Goal: Task Accomplishment & Management: Manage account settings

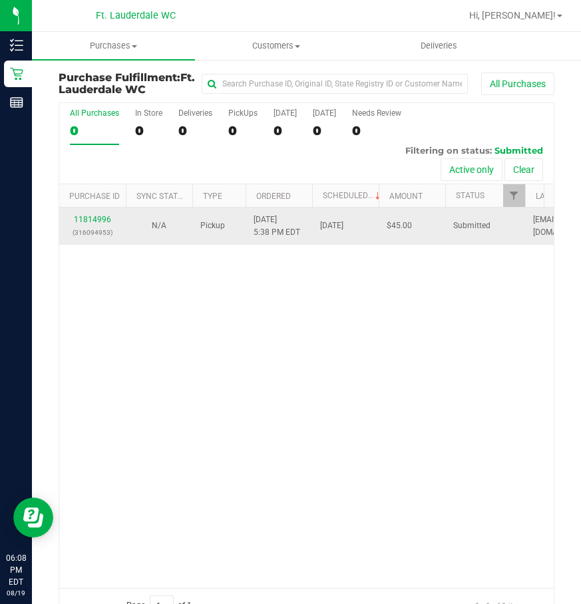
click at [90, 214] on div "11814996 (316094953)" at bounding box center [92, 226] width 51 height 25
click at [89, 215] on link "11814996" at bounding box center [92, 219] width 37 height 9
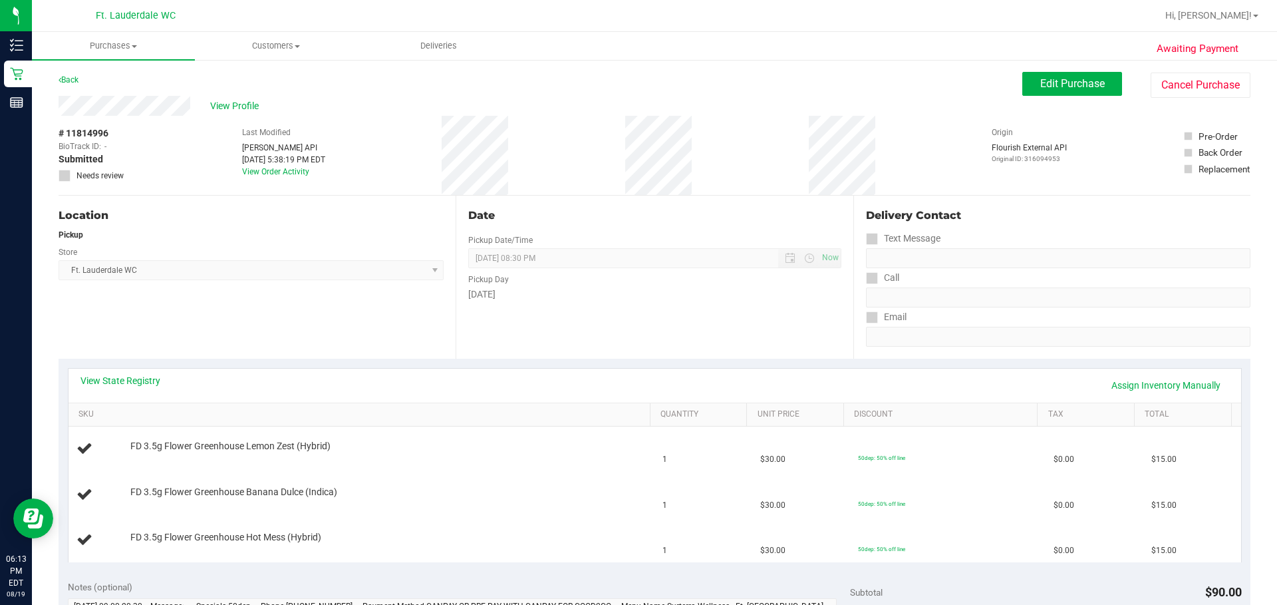
click at [534, 320] on div "Date Pickup Date/Time [DATE] Now [DATE] 08:30 PM Now Pickup Day [DATE]" at bounding box center [654, 277] width 397 height 163
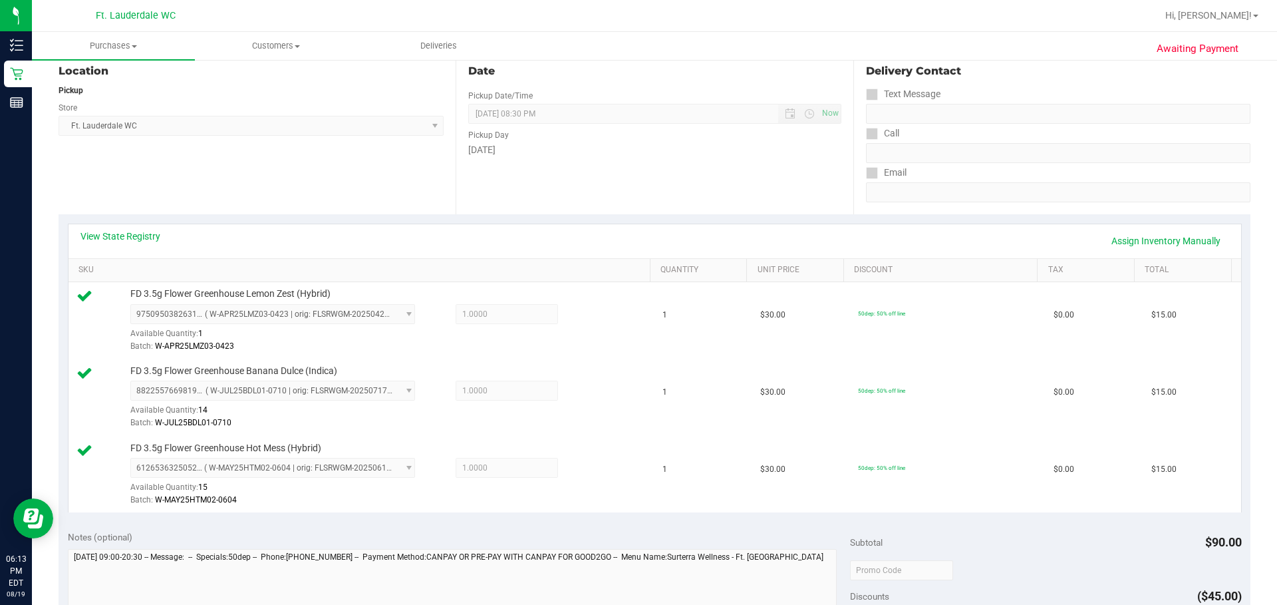
scroll to position [334, 0]
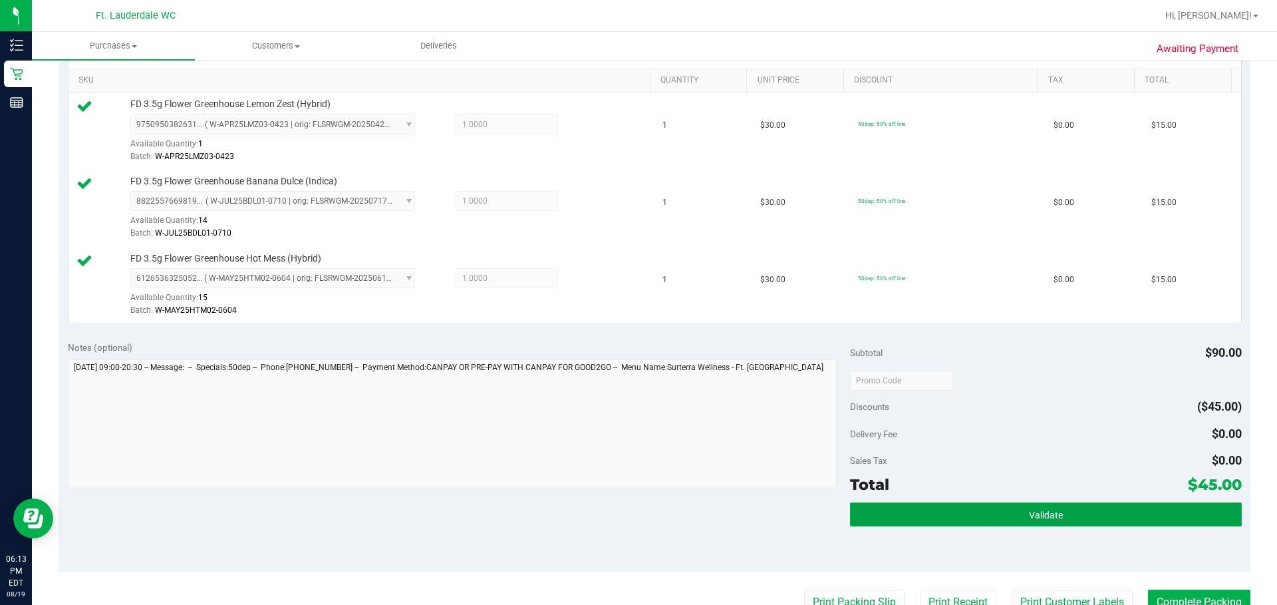
click at [534, 521] on button "Validate" at bounding box center [1045, 514] width 391 height 24
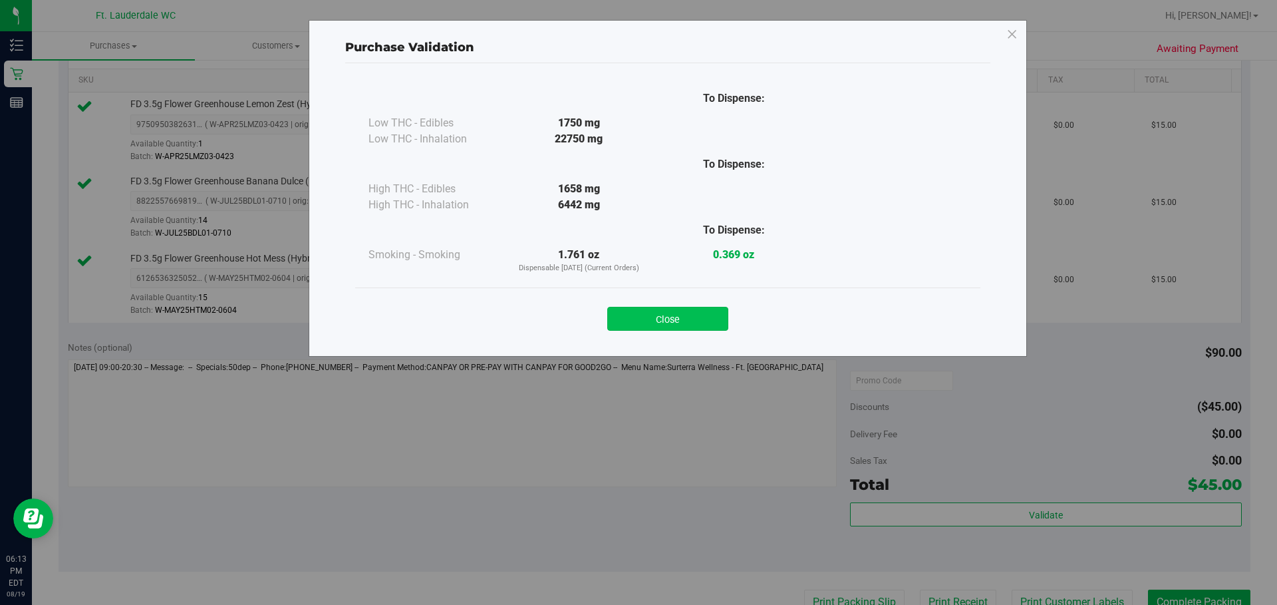
click at [534, 308] on button "Close" at bounding box center [667, 319] width 121 height 24
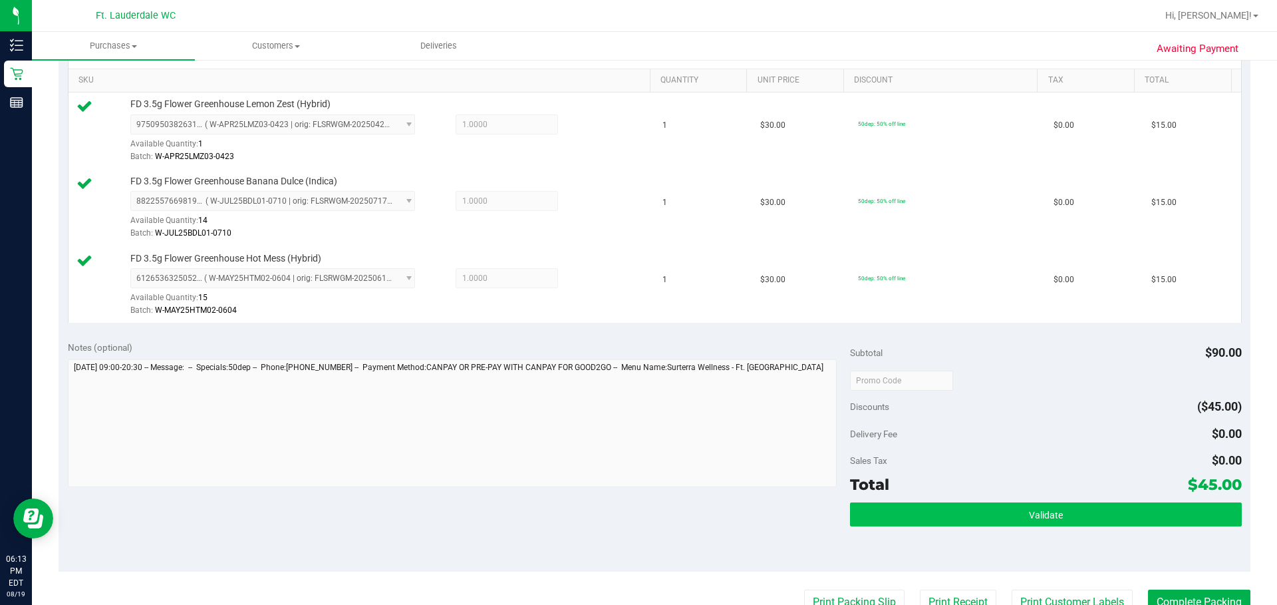
click at [534, 505] on button "Validate" at bounding box center [1045, 514] width 391 height 24
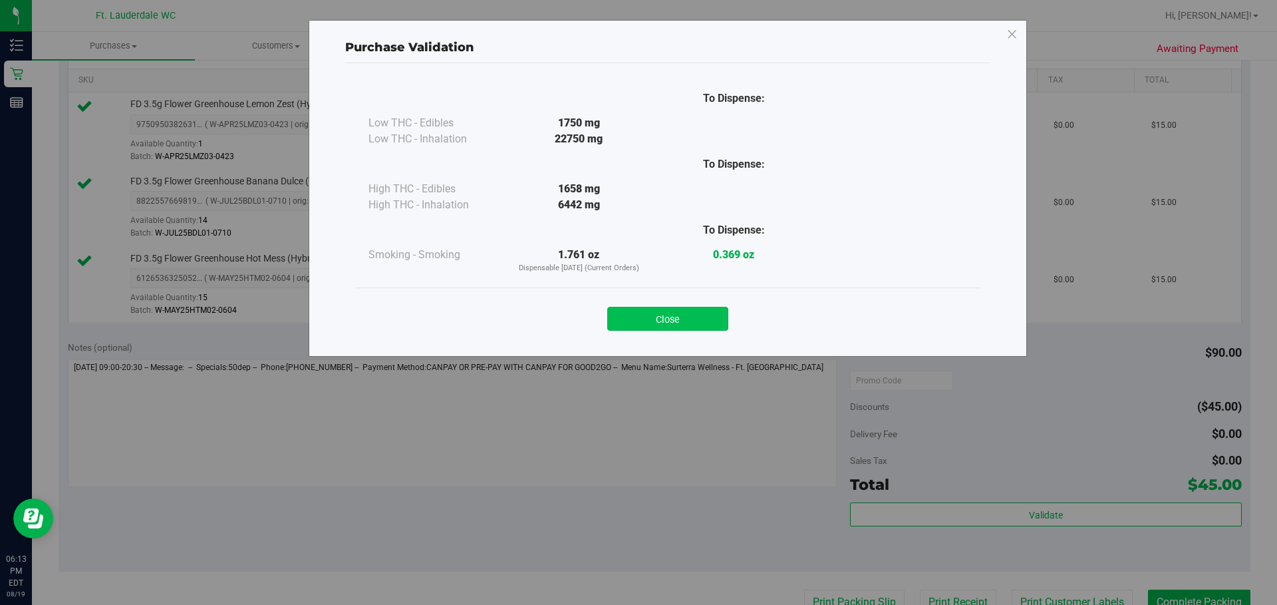
click at [534, 312] on button "Close" at bounding box center [667, 319] width 121 height 24
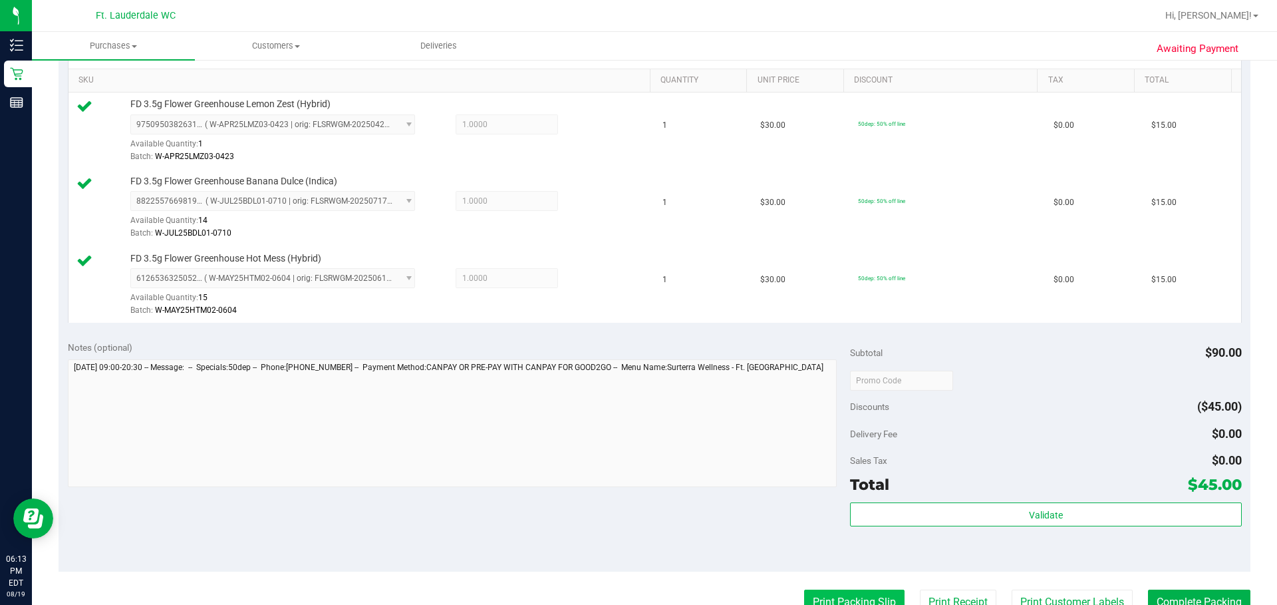
click at [534, 603] on button "Print Packing Slip" at bounding box center [854, 601] width 100 height 25
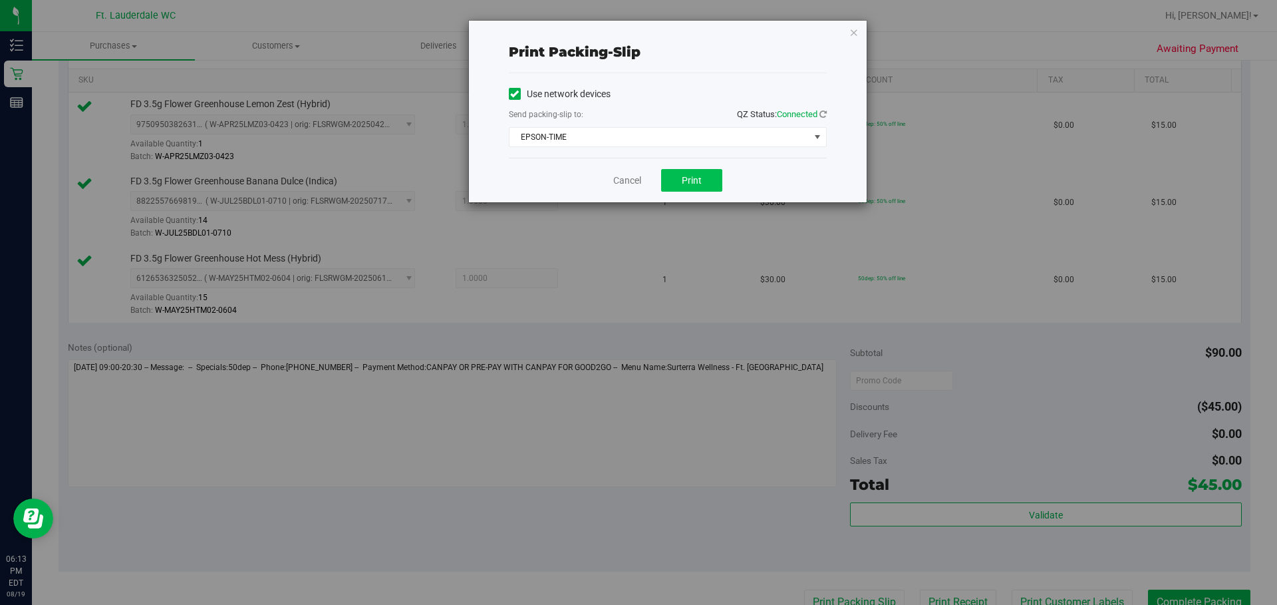
click at [534, 174] on button "Print" at bounding box center [691, 180] width 61 height 23
click at [534, 180] on link "Cancel" at bounding box center [621, 181] width 28 height 14
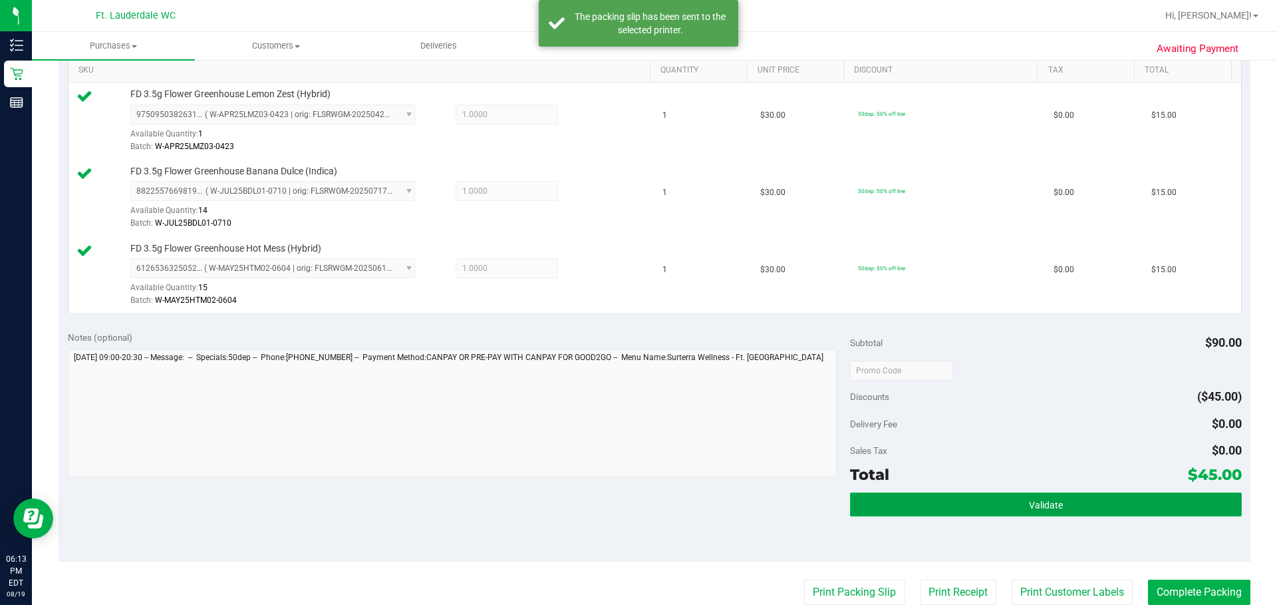
click at [534, 496] on button "Validate" at bounding box center [1045, 504] width 391 height 24
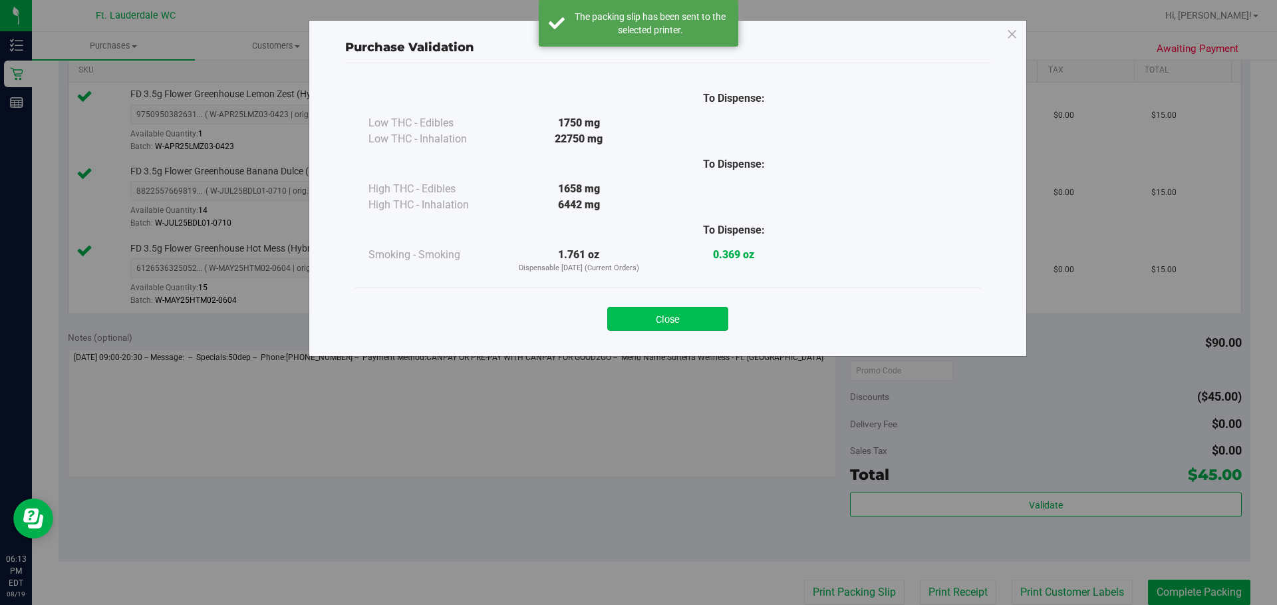
click at [534, 325] on button "Close" at bounding box center [667, 319] width 121 height 24
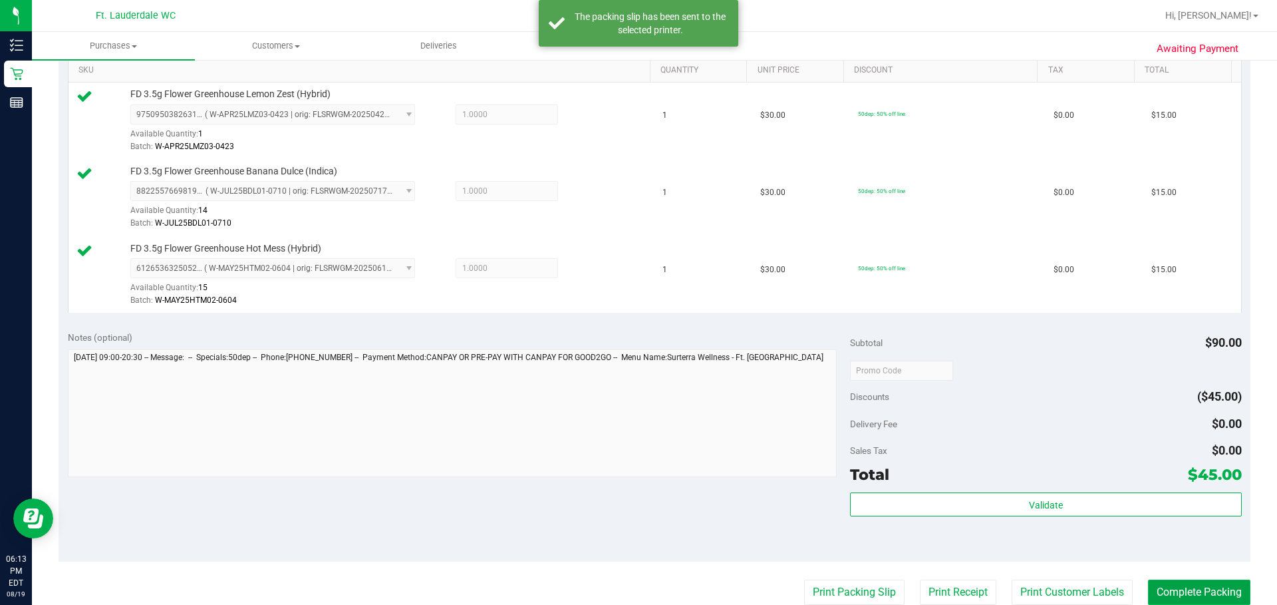
click at [534, 600] on button "Complete Packing" at bounding box center [1199, 591] width 102 height 25
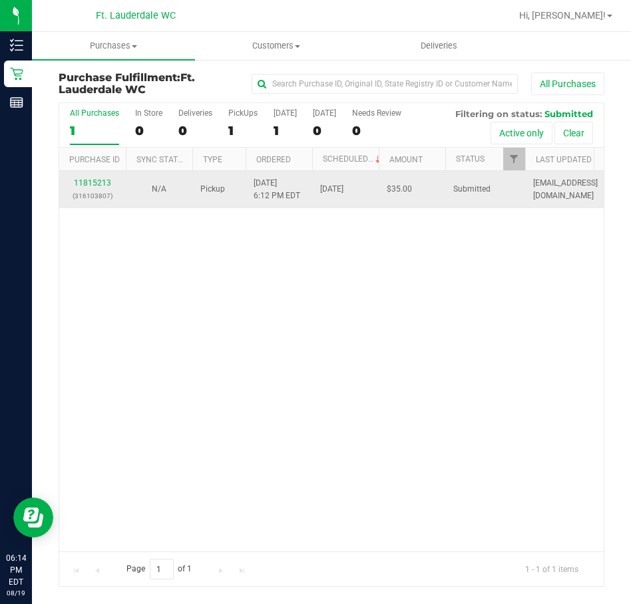
click at [97, 196] on p "(316103807)" at bounding box center [92, 196] width 51 height 13
click at [102, 184] on link "11815213" at bounding box center [92, 182] width 37 height 9
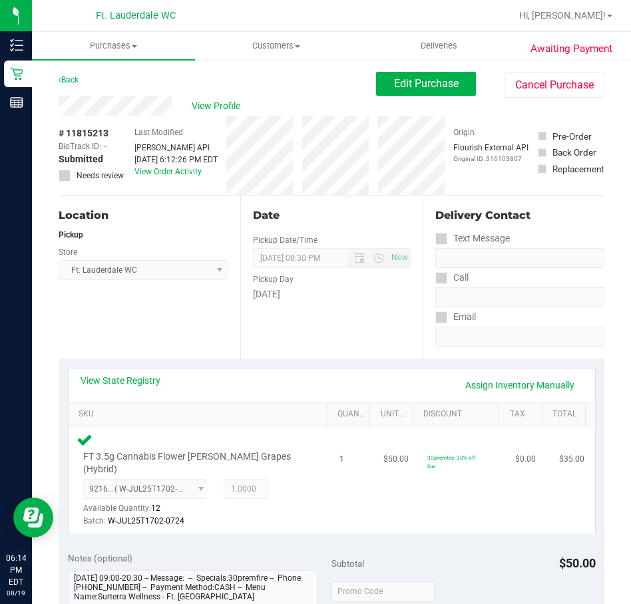
click at [385, 517] on td "$50.00" at bounding box center [397, 479] width 44 height 107
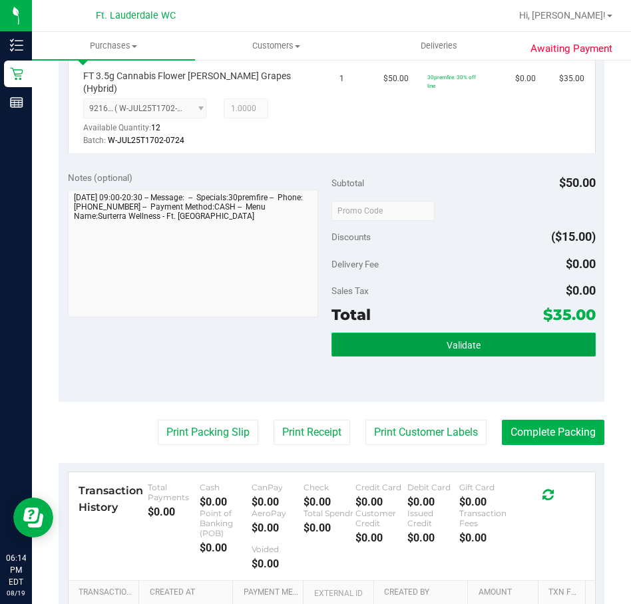
click at [471, 344] on button "Validate" at bounding box center [463, 345] width 264 height 24
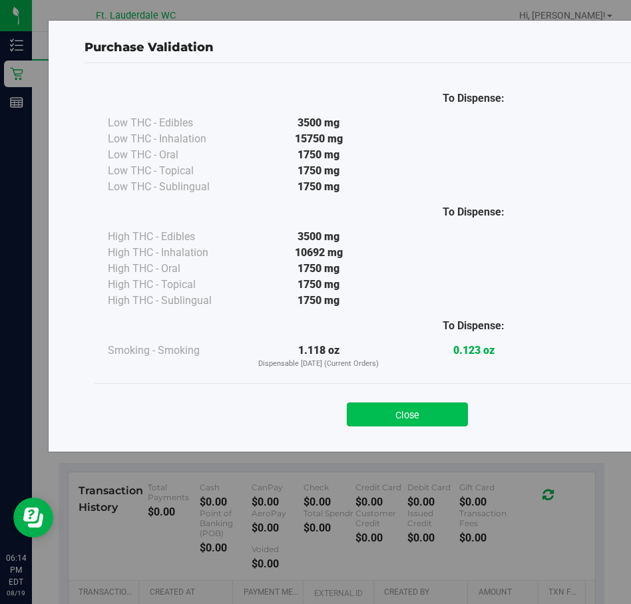
click at [394, 406] on button "Close" at bounding box center [407, 414] width 121 height 24
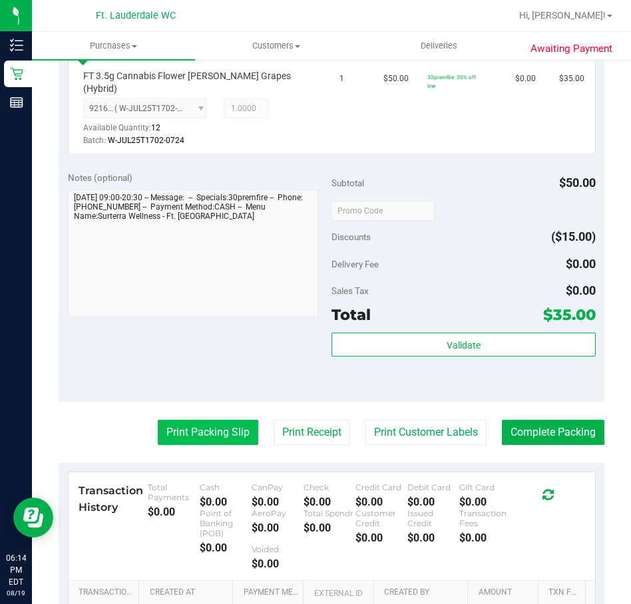
click at [210, 424] on button "Print Packing Slip" at bounding box center [208, 432] width 100 height 25
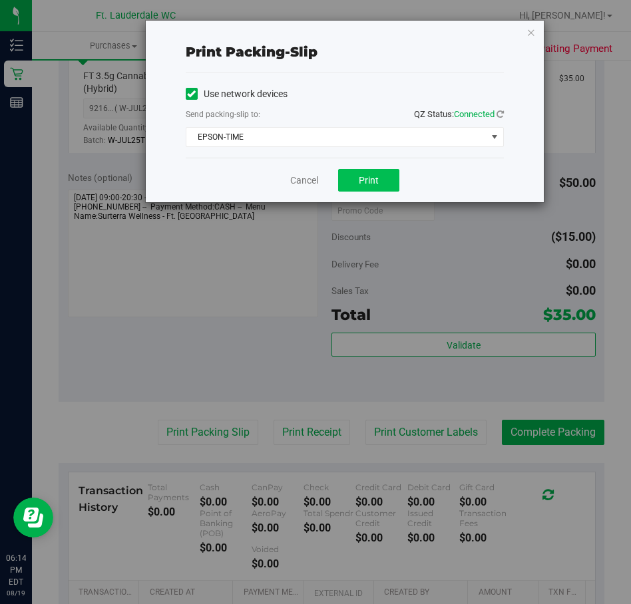
click at [372, 179] on span "Print" at bounding box center [368, 180] width 20 height 11
click at [301, 180] on link "Cancel" at bounding box center [298, 181] width 28 height 14
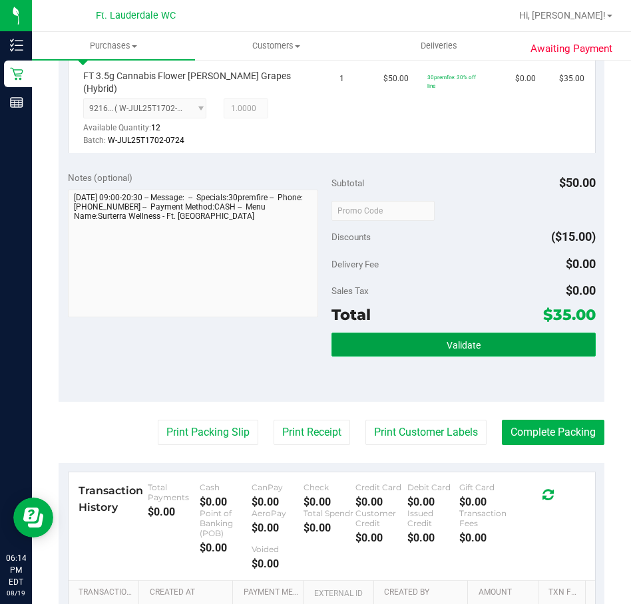
click at [427, 333] on button "Validate" at bounding box center [463, 345] width 264 height 24
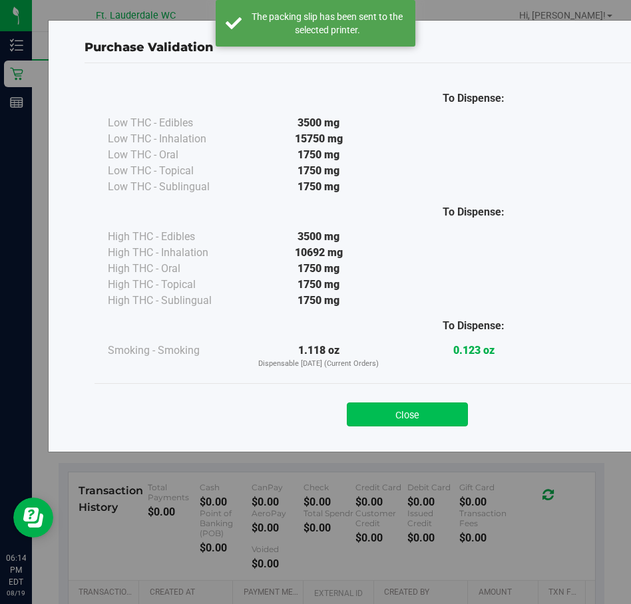
click at [376, 402] on button "Close" at bounding box center [407, 414] width 121 height 24
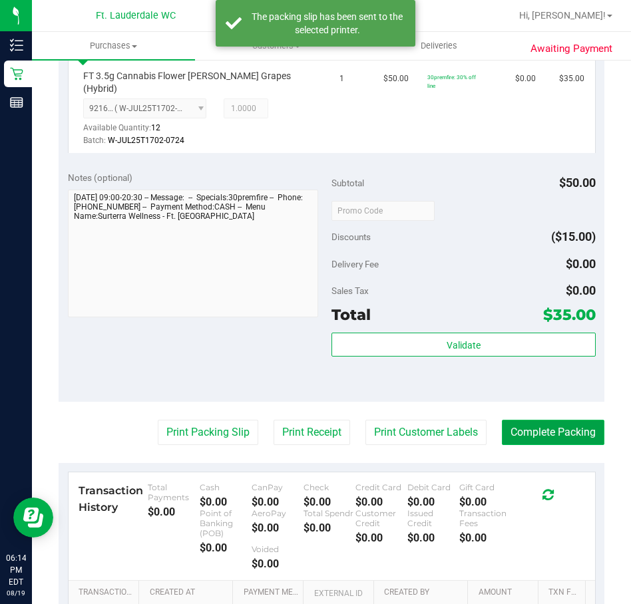
click at [534, 420] on button "Complete Packing" at bounding box center [552, 432] width 102 height 25
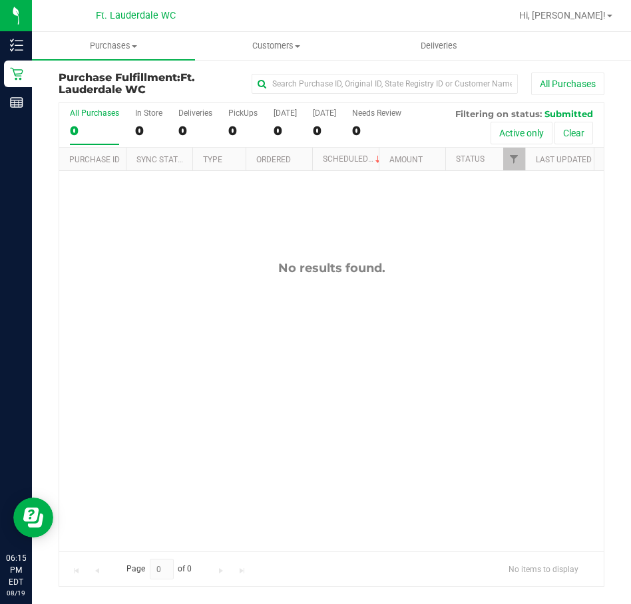
click at [341, 437] on div "No results found." at bounding box center [331, 406] width 544 height 470
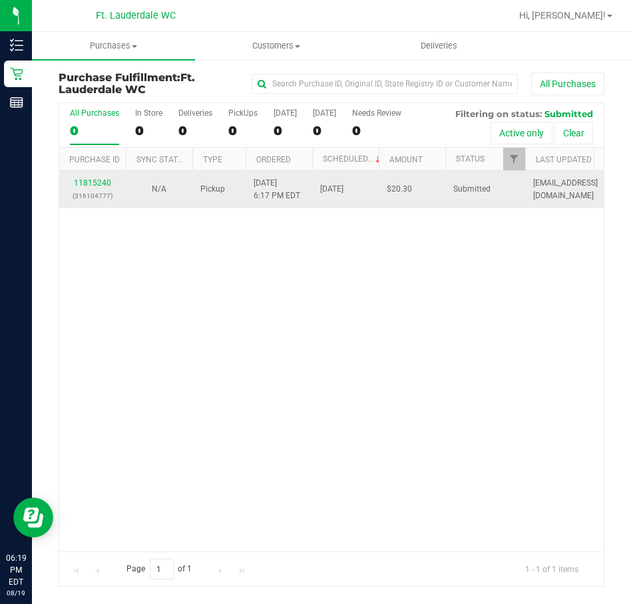
click at [96, 196] on p "(316104777)" at bounding box center [92, 196] width 51 height 13
click at [108, 180] on link "11815240" at bounding box center [92, 182] width 37 height 9
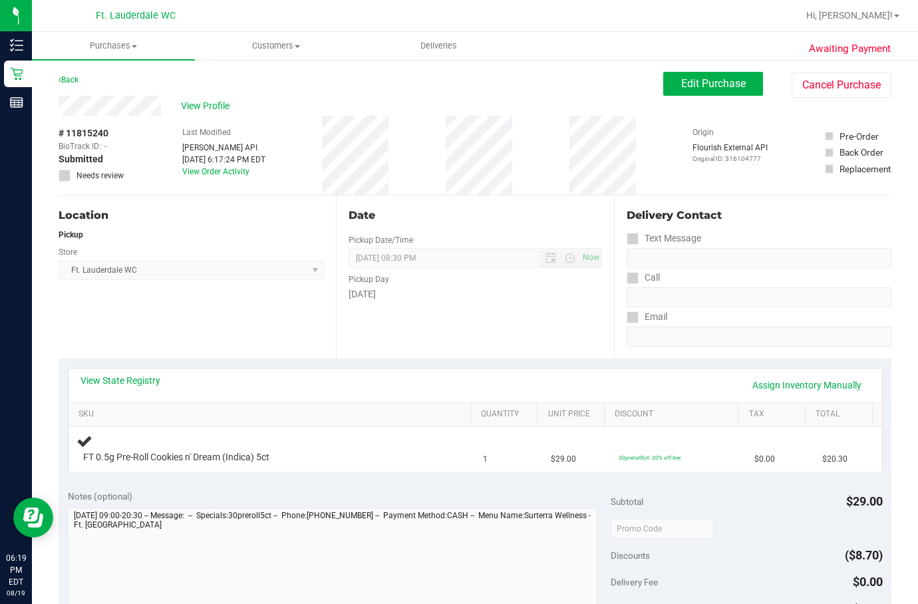
click at [453, 324] on div "Date Pickup Date/Time [DATE] Now [DATE] 08:30 PM Now Pickup Day [DATE]" at bounding box center [474, 277] width 277 height 163
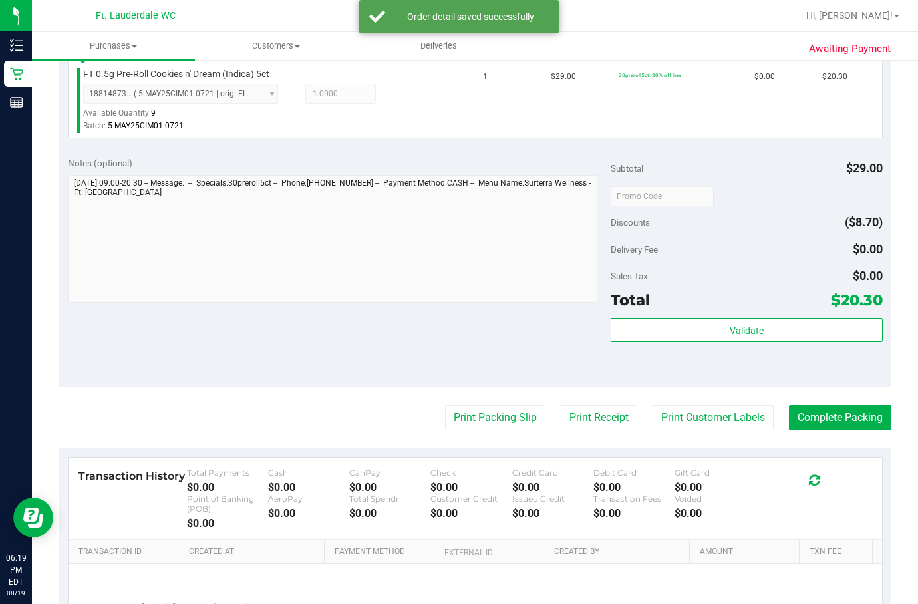
scroll to position [387, 0]
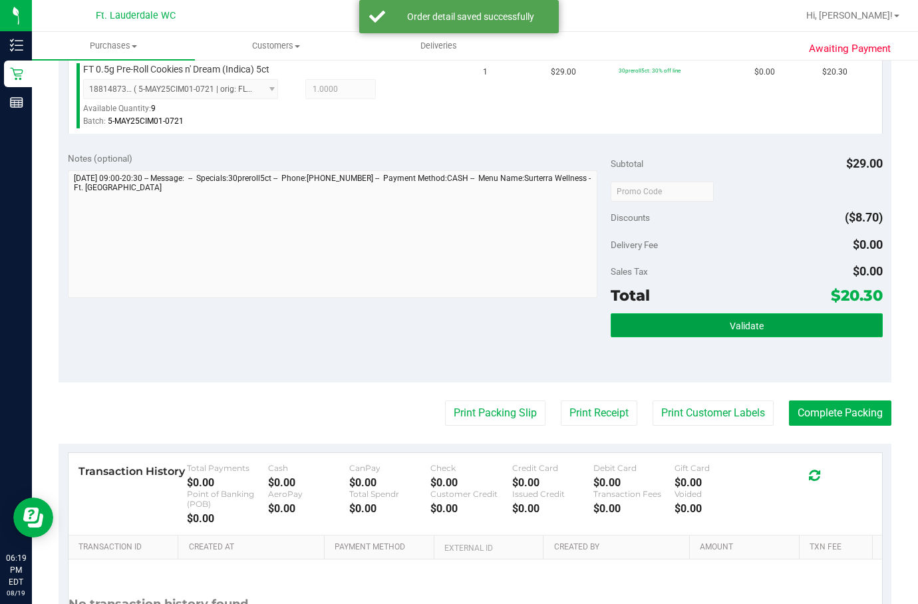
click at [534, 325] on button "Validate" at bounding box center [746, 325] width 271 height 24
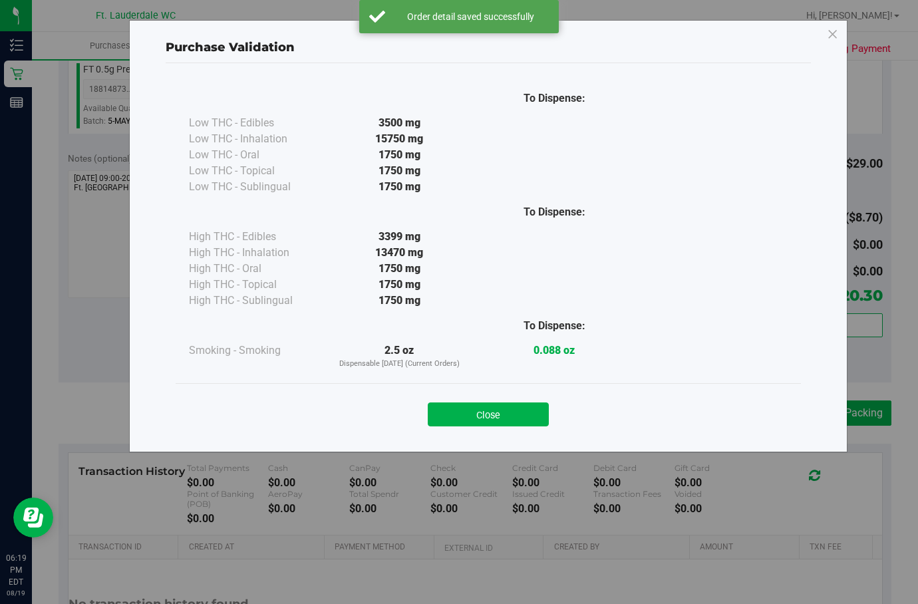
click at [501, 439] on div "To Dispense: Low THC - Edibles 3500 mg" at bounding box center [488, 251] width 645 height 376
click at [503, 416] on button "Close" at bounding box center [488, 414] width 121 height 24
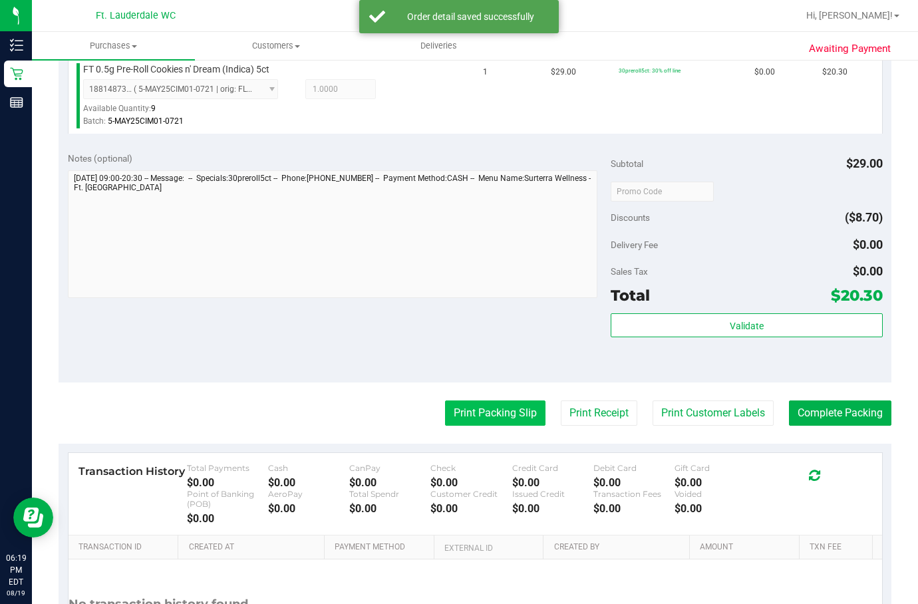
click at [477, 404] on button "Print Packing Slip" at bounding box center [495, 412] width 100 height 25
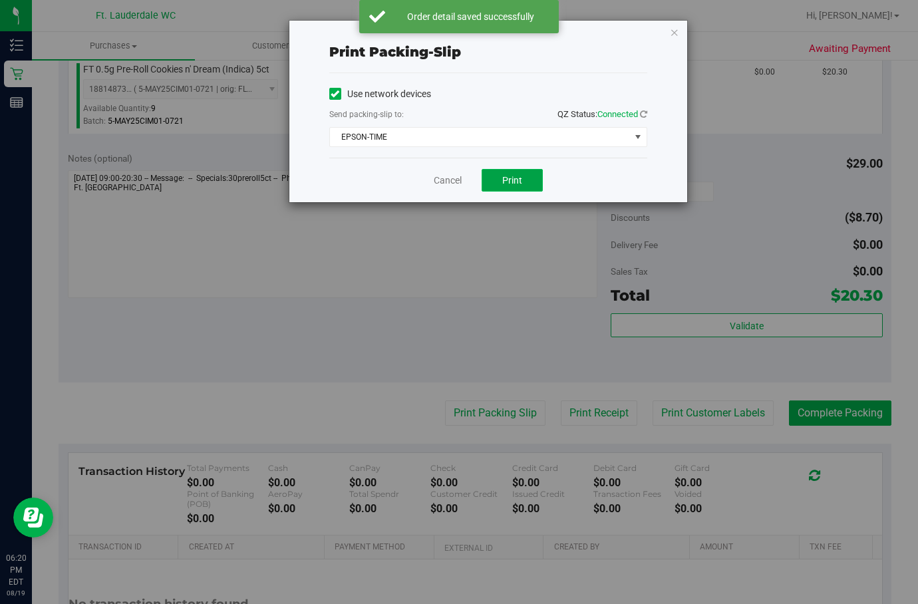
click at [510, 184] on span "Print" at bounding box center [512, 180] width 20 height 11
click at [448, 176] on link "Cancel" at bounding box center [442, 181] width 28 height 14
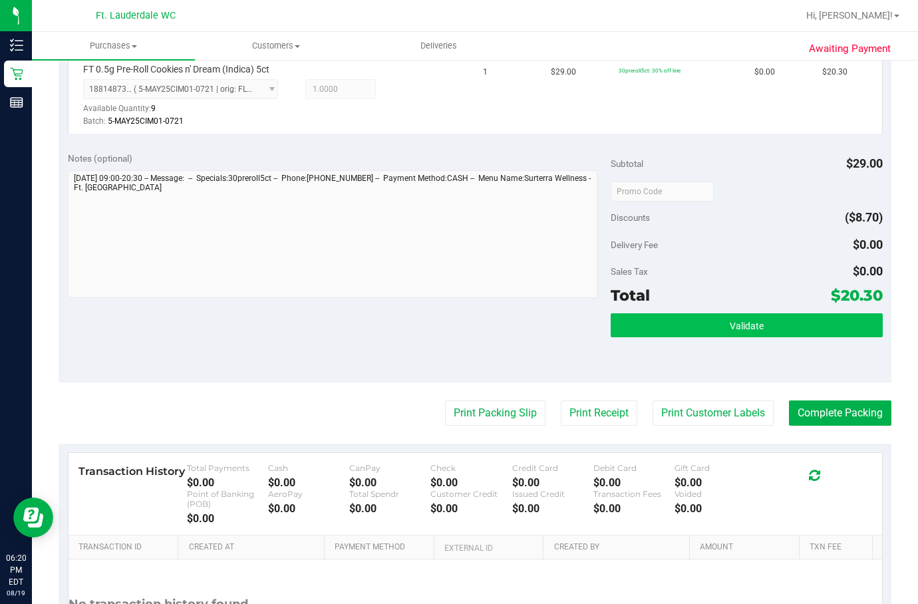
click at [534, 321] on button "Validate" at bounding box center [746, 325] width 271 height 24
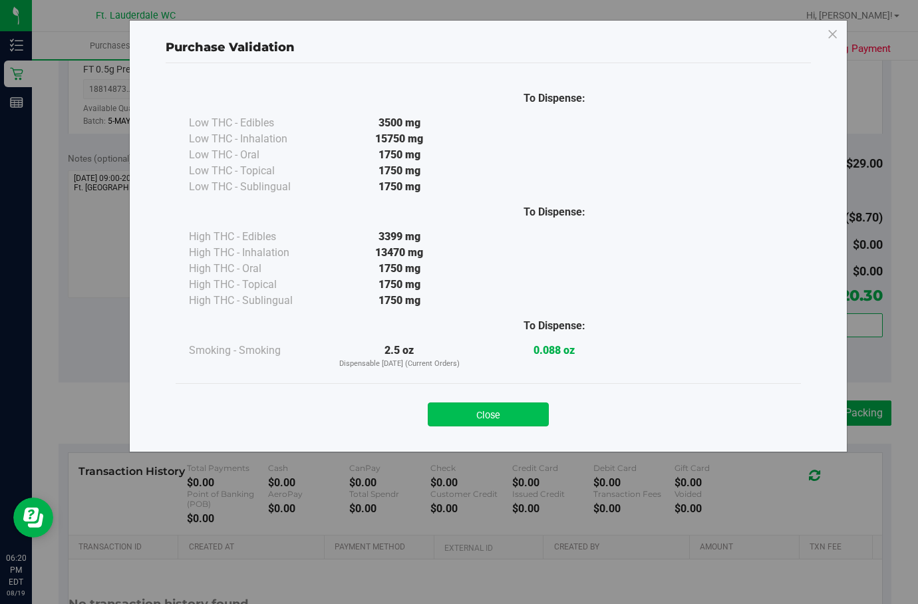
click at [498, 416] on button "Close" at bounding box center [488, 414] width 121 height 24
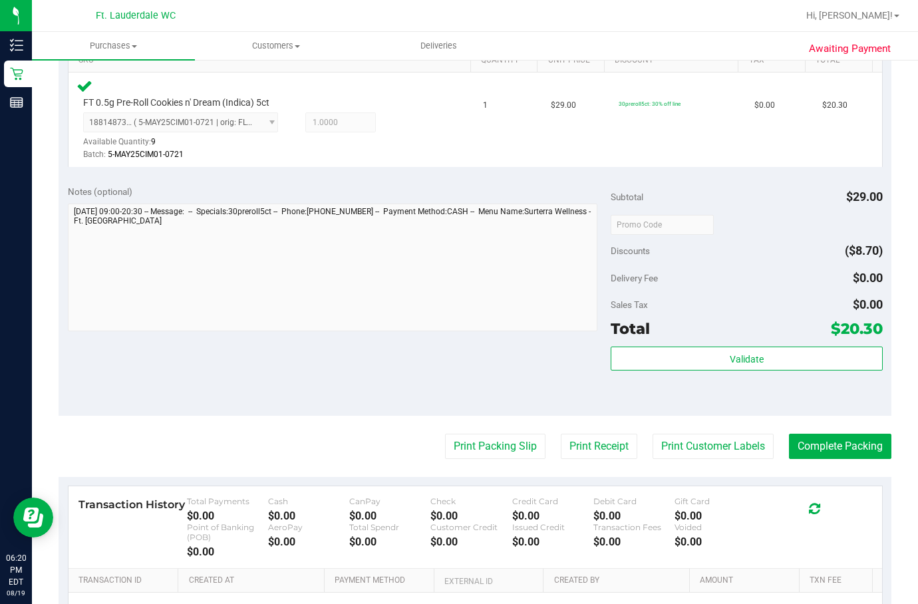
scroll to position [363, 0]
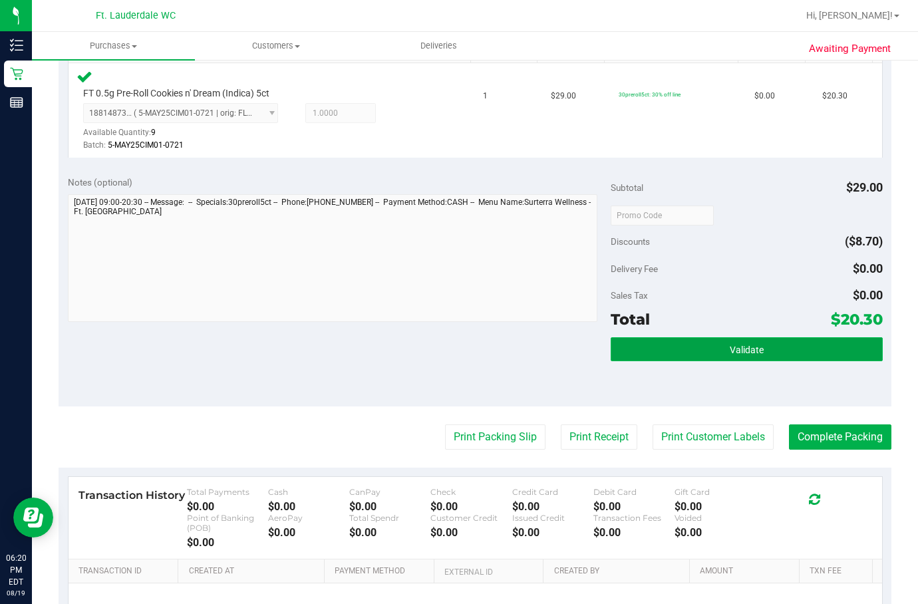
click at [534, 341] on button "Validate" at bounding box center [746, 349] width 271 height 24
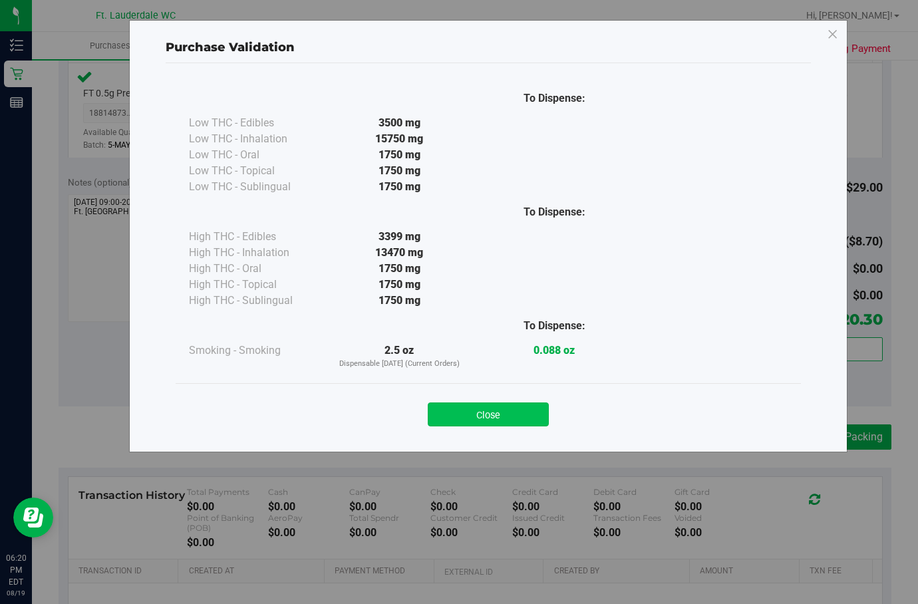
click at [495, 407] on button "Close" at bounding box center [488, 414] width 121 height 24
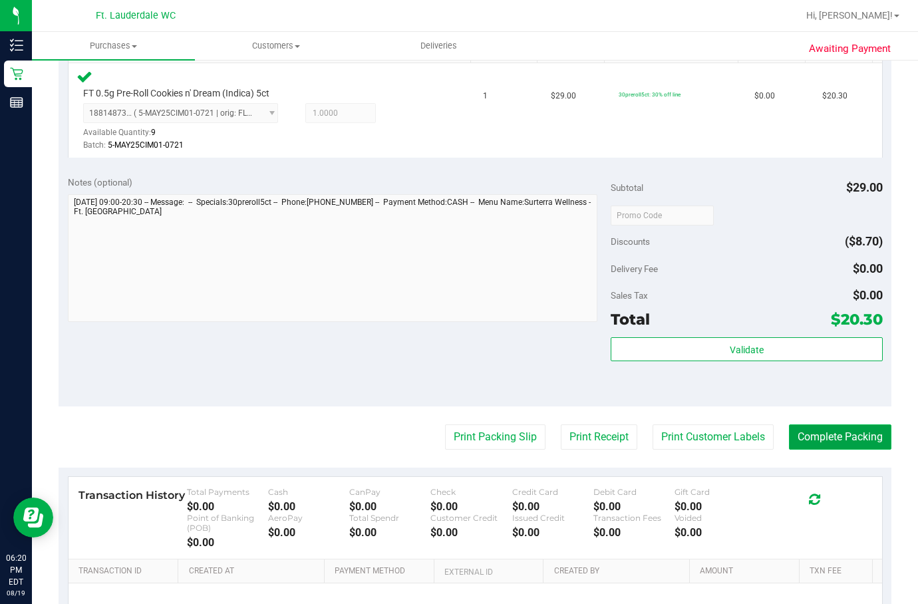
click at [534, 437] on button "Complete Packing" at bounding box center [840, 436] width 102 height 25
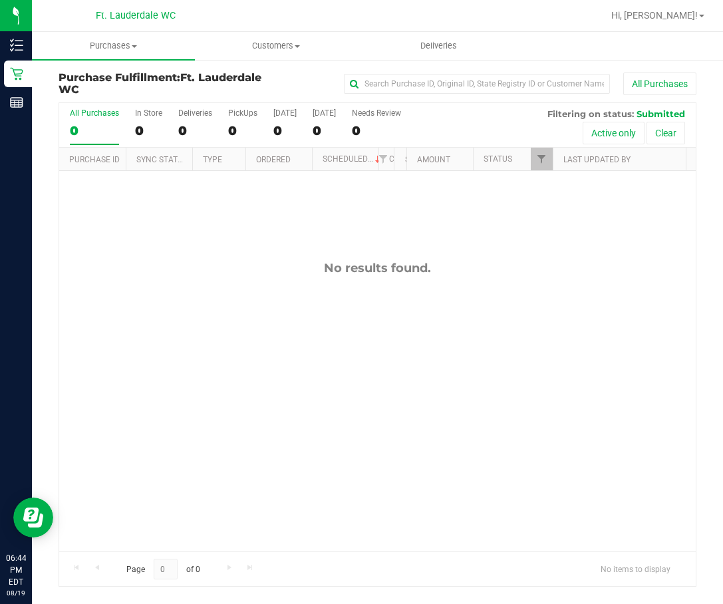
click at [192, 252] on div "No results found." at bounding box center [377, 406] width 637 height 470
